Goal: Find contact information: Find contact information

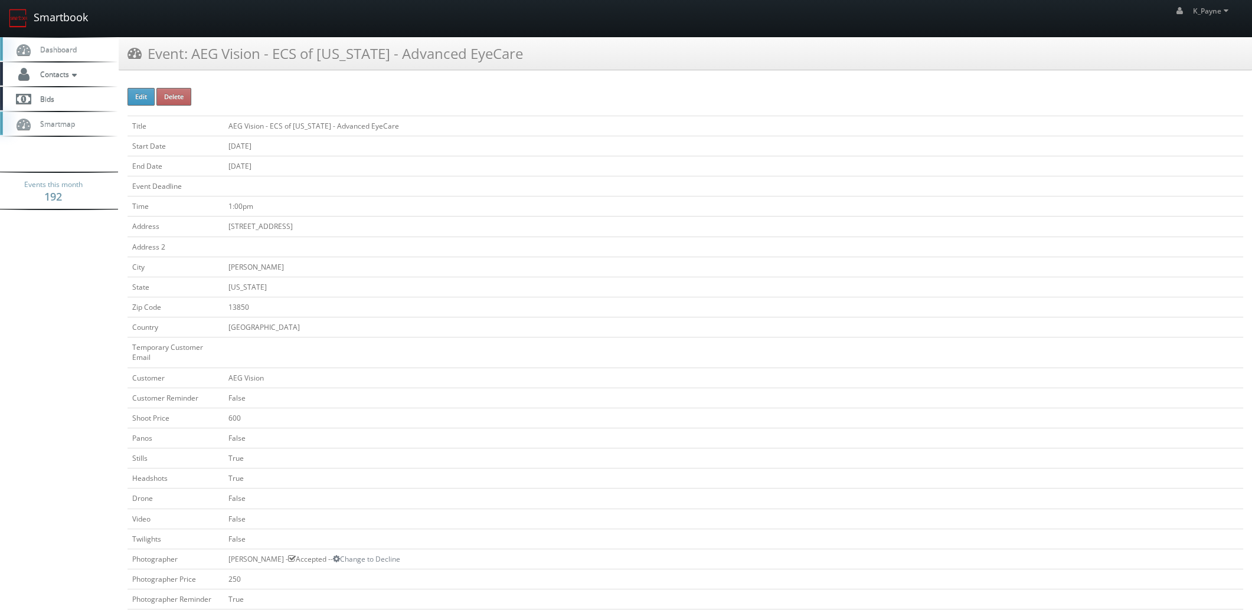
click at [47, 24] on link "Smartbook" at bounding box center [48, 18] width 97 height 37
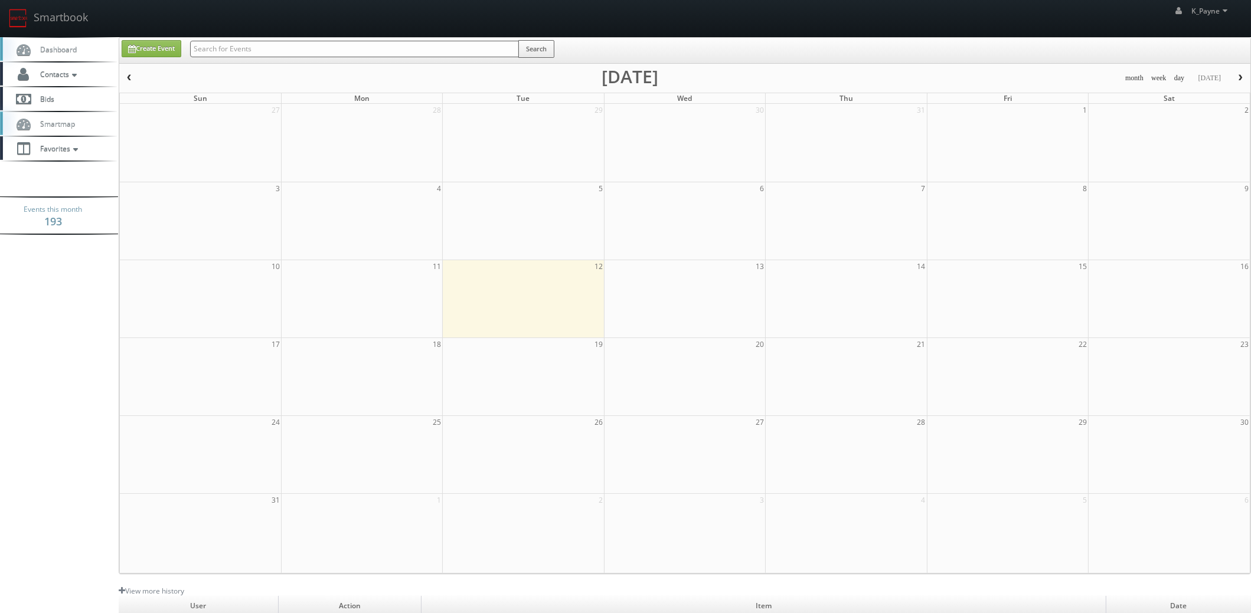
click at [292, 50] on input "text" at bounding box center [354, 49] width 329 height 17
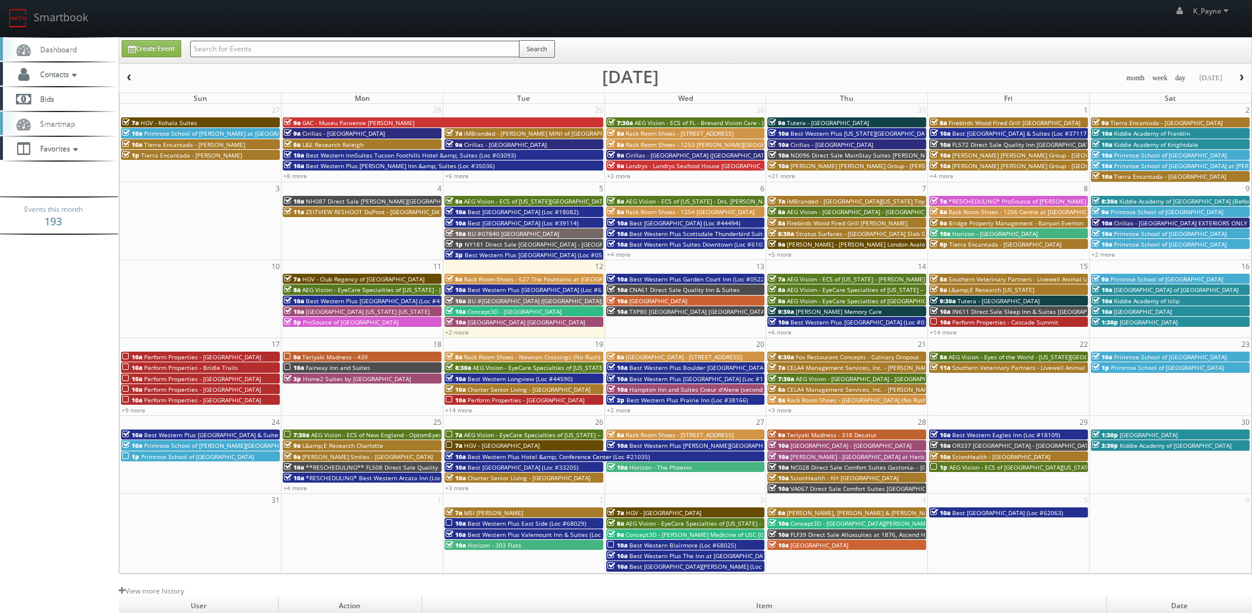
paste input "The Reserve at Kenosha"
type input "The Reserve at Kenosha"
click at [543, 51] on button "Search" at bounding box center [537, 49] width 36 height 18
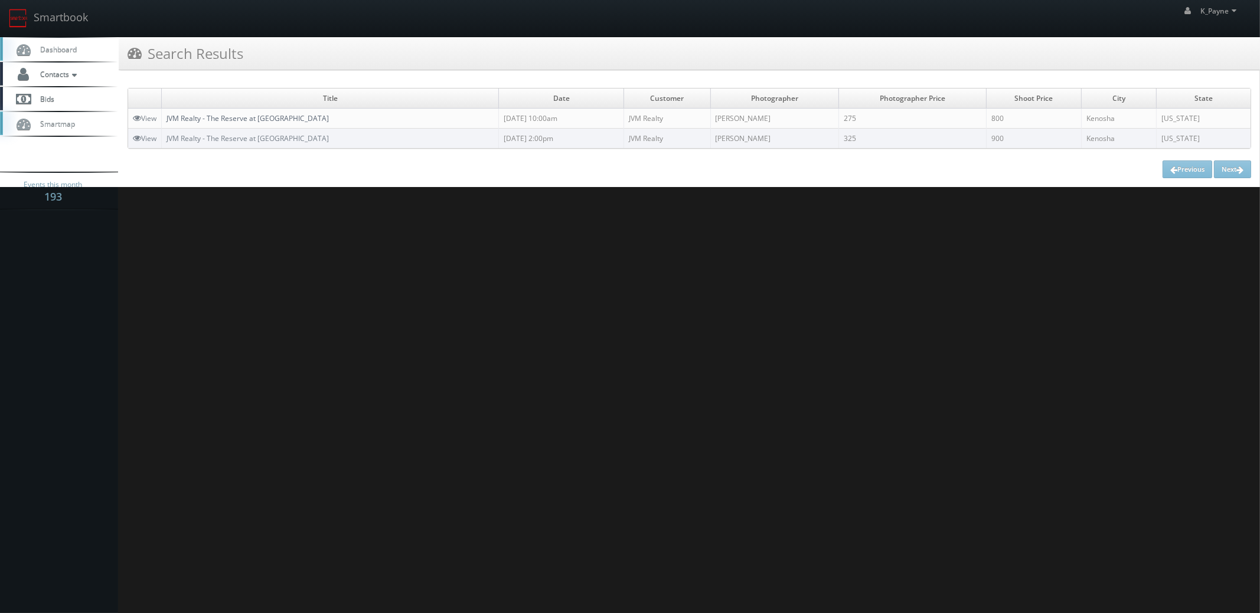
click at [263, 117] on link "JVM Realty - The Reserve at [GEOGRAPHIC_DATA]" at bounding box center [248, 118] width 162 height 10
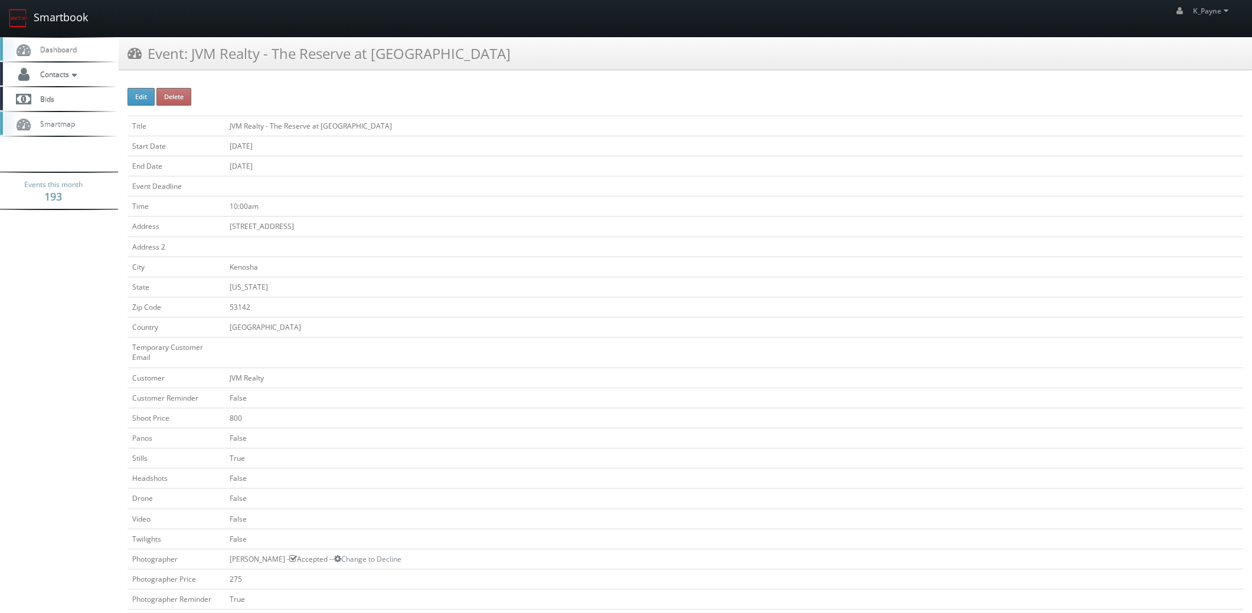
click at [54, 17] on link "Smartbook" at bounding box center [48, 18] width 97 height 37
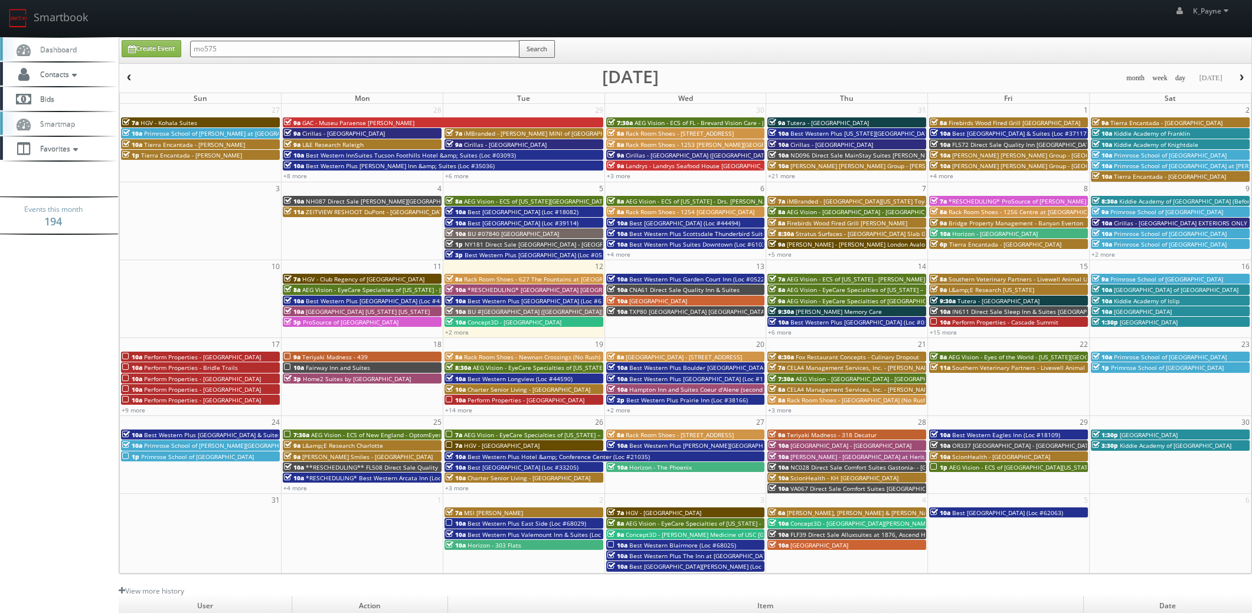
type input "mo575"
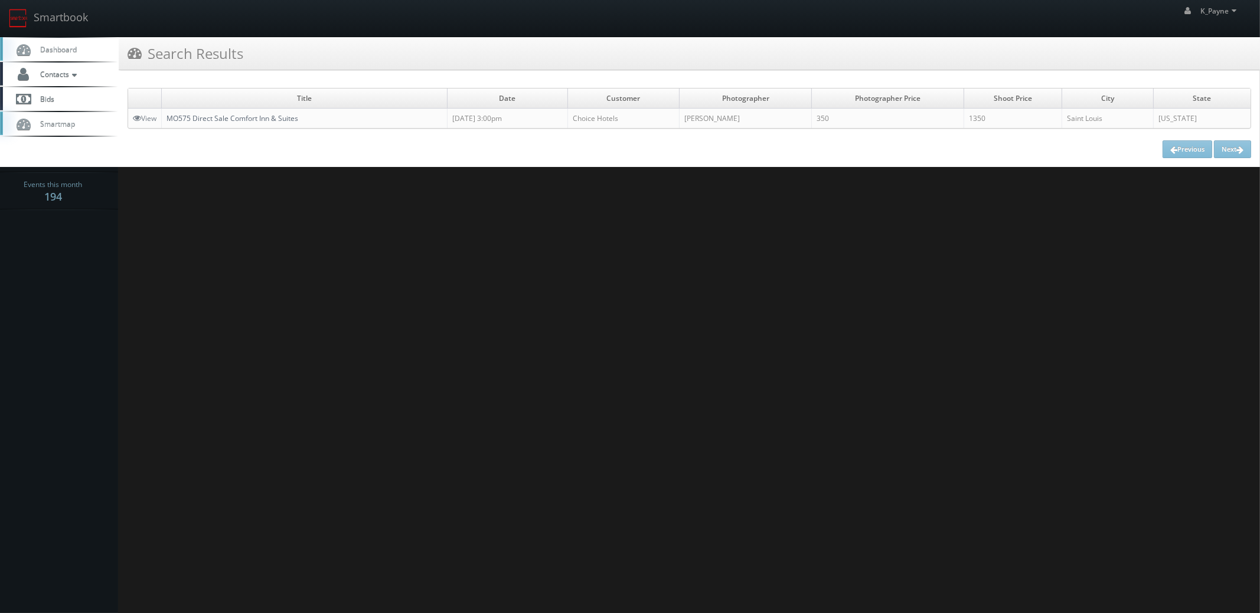
click at [259, 115] on link "MO575 Direct Sale Comfort Inn & Suites" at bounding box center [233, 118] width 132 height 10
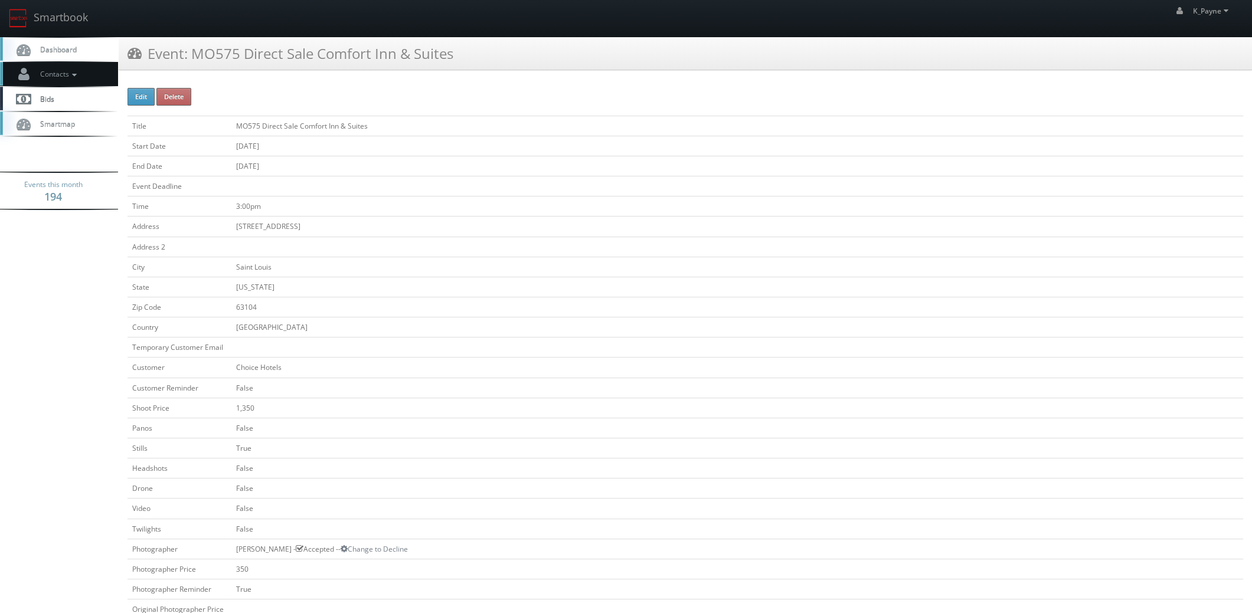
click at [68, 78] on span "Contacts" at bounding box center [56, 74] width 45 height 10
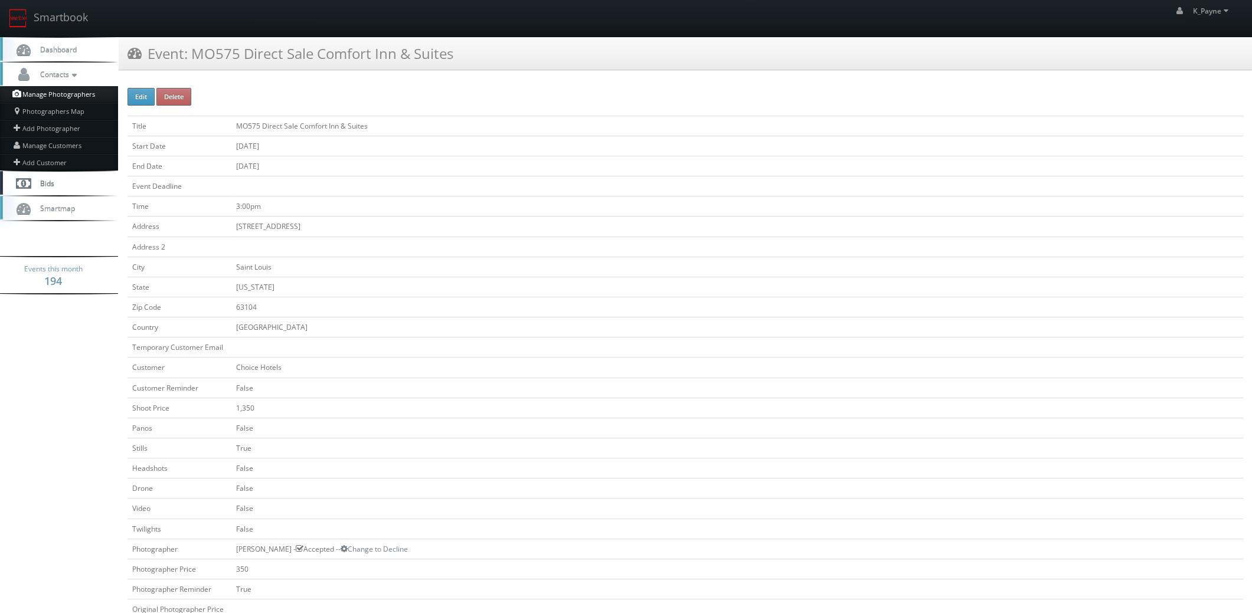
click at [71, 95] on link "Manage Photographers" at bounding box center [59, 94] width 118 height 17
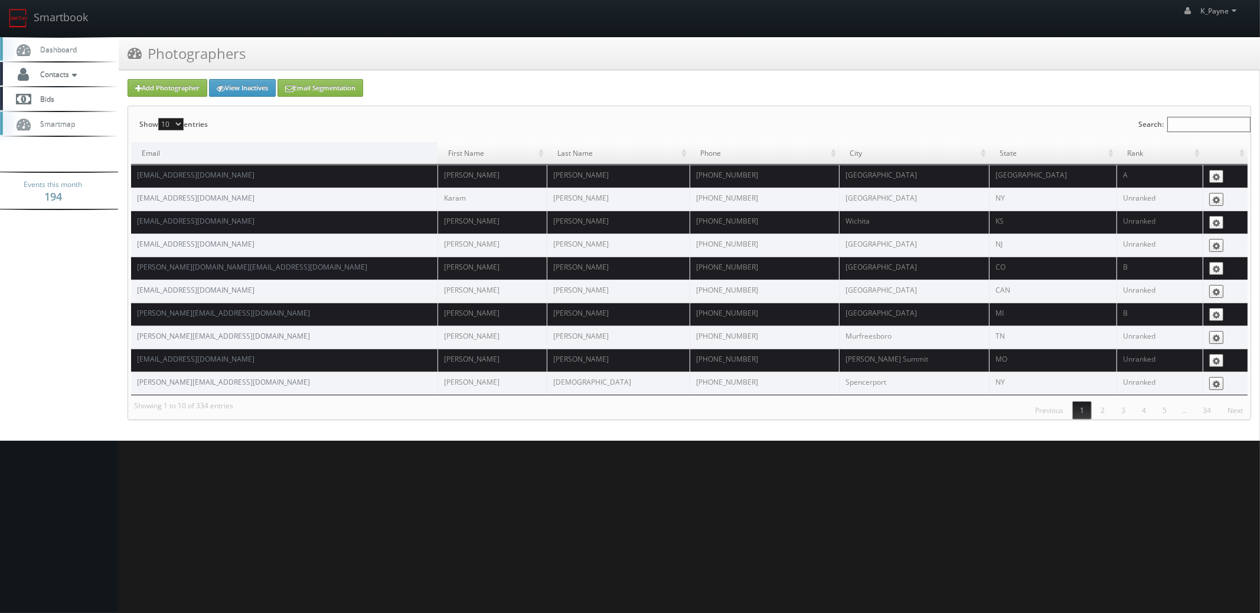
click at [1187, 123] on input "Search:" at bounding box center [1208, 124] width 83 height 15
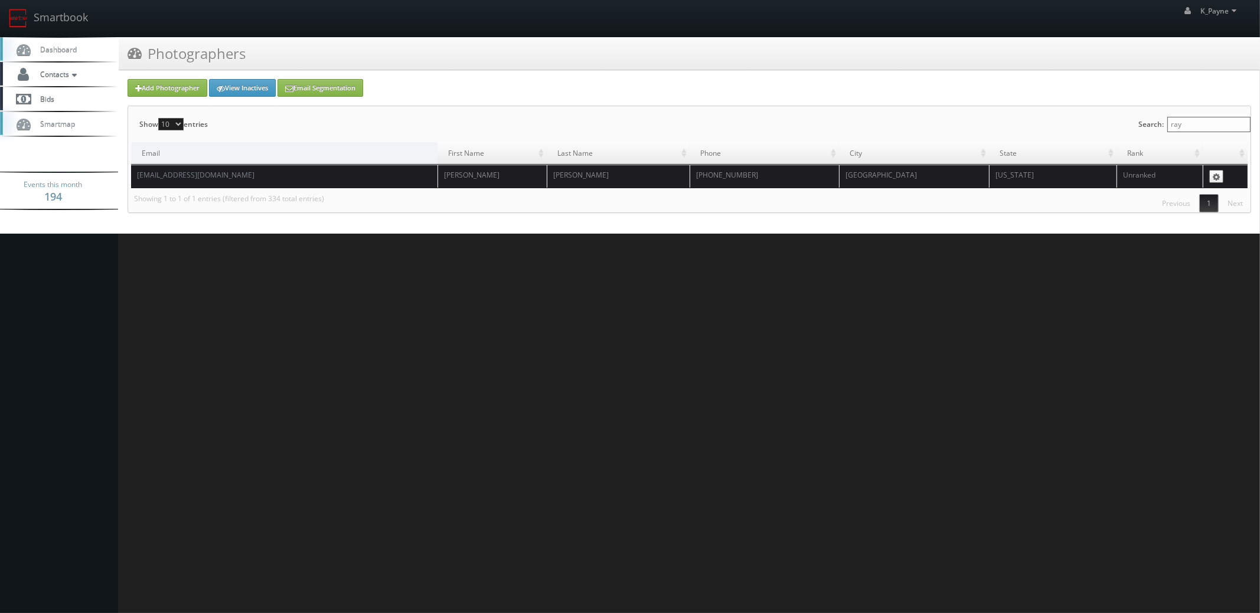
type input "ray"
drag, startPoint x: 228, startPoint y: 175, endPoint x: 152, endPoint y: 177, distance: 75.6
click at [133, 182] on td "[EMAIL_ADDRESS][DOMAIN_NAME]" at bounding box center [284, 176] width 306 height 23
copy link "[EMAIL_ADDRESS][DOMAIN_NAME]"
